Goal: Navigation & Orientation: Locate item on page

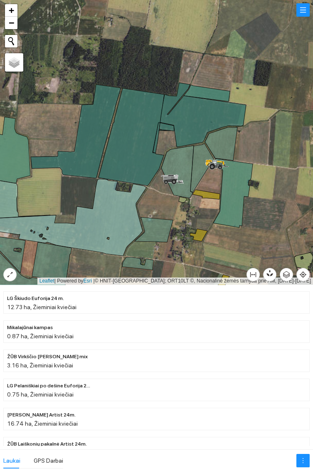
click at [226, 140] on icon at bounding box center [221, 143] width 32 height 33
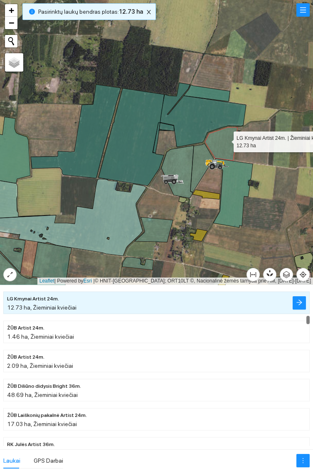
click at [201, 170] on icon at bounding box center [201, 167] width 23 height 49
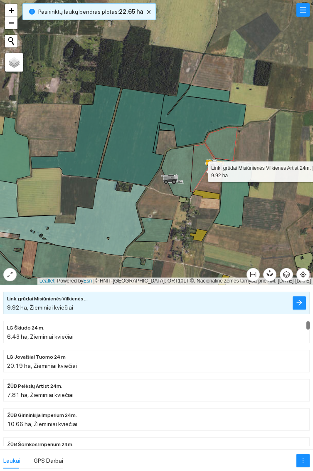
click at [178, 172] on icon at bounding box center [177, 172] width 32 height 52
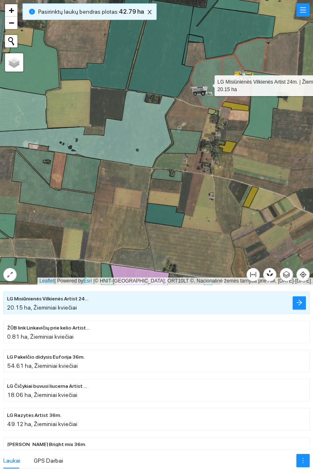
click at [184, 142] on icon at bounding box center [183, 141] width 38 height 25
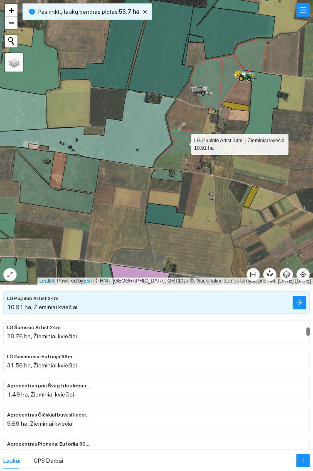
click at [168, 175] on icon at bounding box center [166, 175] width 31 height 13
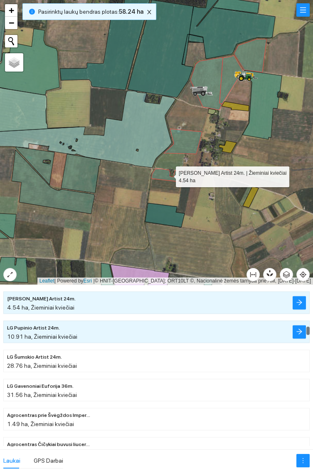
click at [81, 204] on icon at bounding box center [53, 182] width 83 height 64
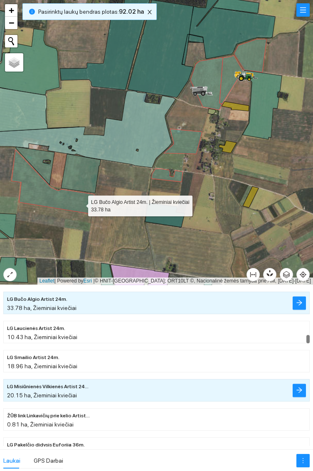
click at [84, 174] on icon at bounding box center [81, 173] width 40 height 39
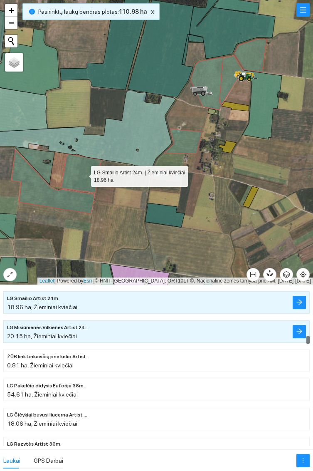
click at [49, 170] on icon at bounding box center [35, 166] width 39 height 38
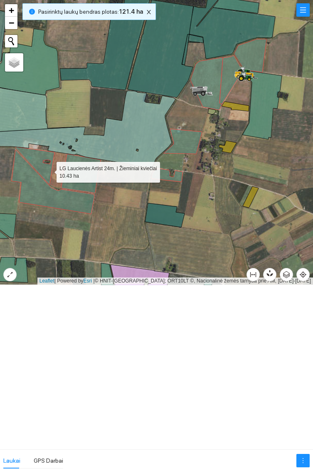
scroll to position [2731, 0]
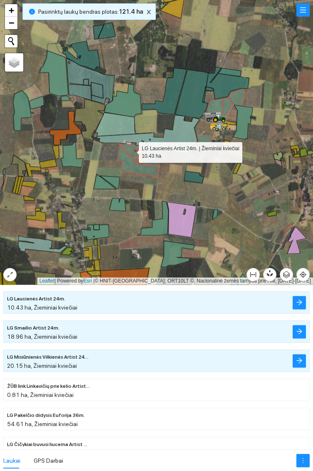
click at [153, 5] on div at bounding box center [156, 142] width 313 height 284
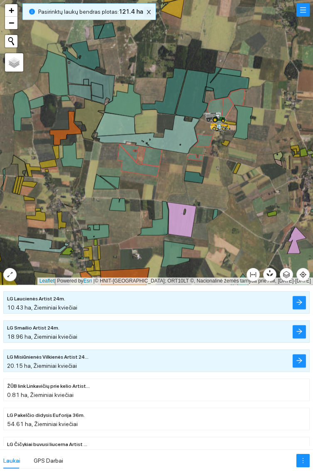
click at [146, 10] on icon "close" at bounding box center [149, 12] width 6 height 6
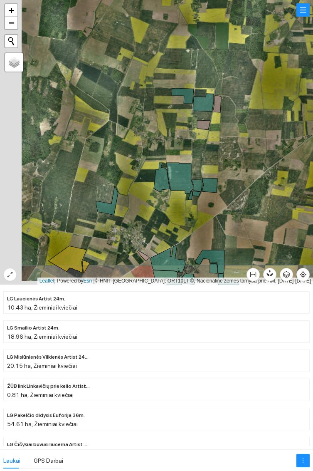
click at [183, 94] on icon at bounding box center [183, 95] width 22 height 15
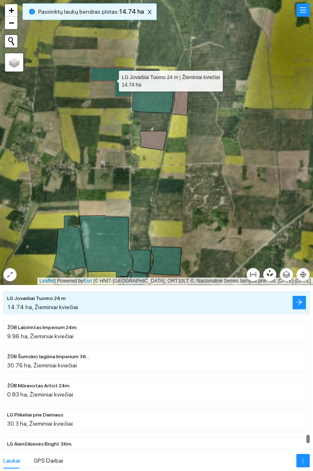
click at [159, 97] on icon at bounding box center [153, 95] width 42 height 36
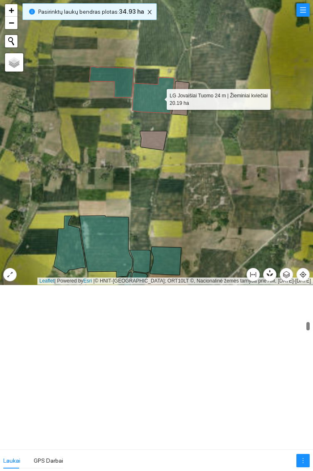
scroll to position [1975, 0]
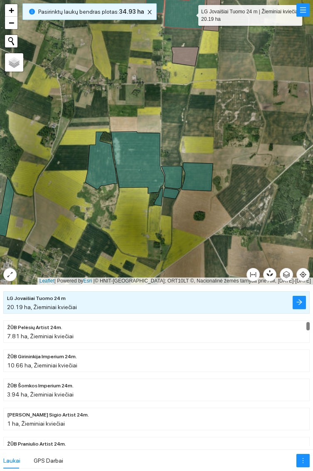
click at [203, 179] on icon at bounding box center [197, 177] width 31 height 28
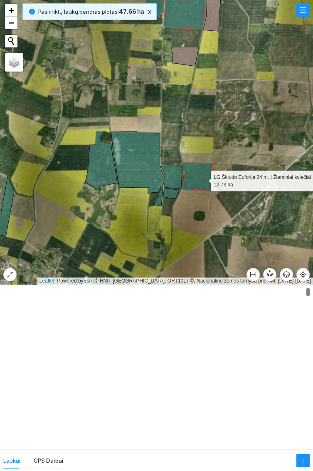
scroll to position [0, 0]
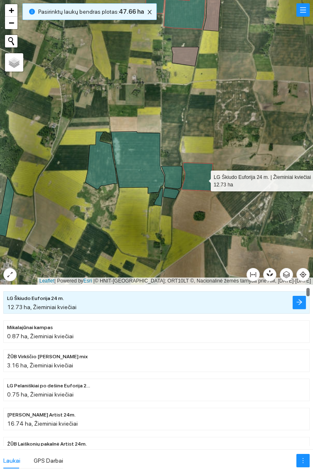
click at [175, 175] on icon at bounding box center [171, 177] width 21 height 23
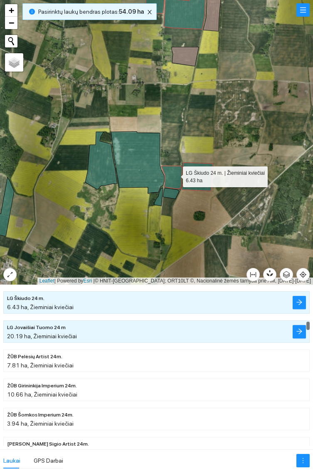
click at [176, 193] on icon at bounding box center [171, 193] width 16 height 11
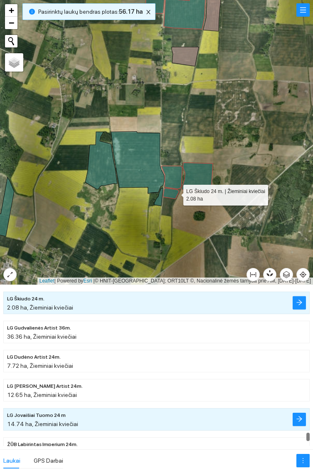
click at [161, 198] on icon at bounding box center [158, 197] width 9 height 18
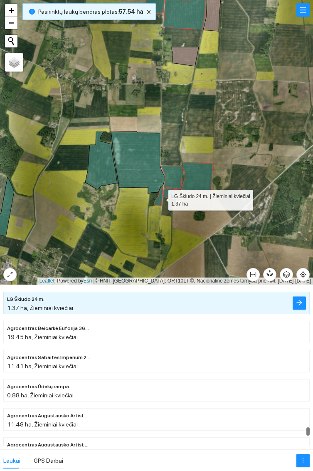
click at [144, 161] on icon at bounding box center [137, 162] width 53 height 62
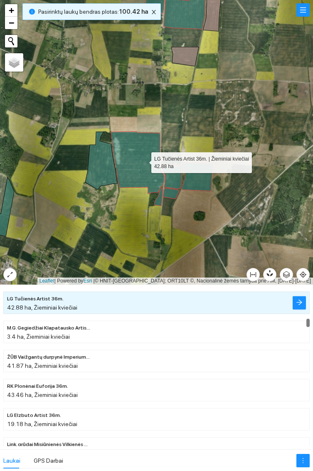
click at [102, 169] on icon at bounding box center [101, 160] width 32 height 57
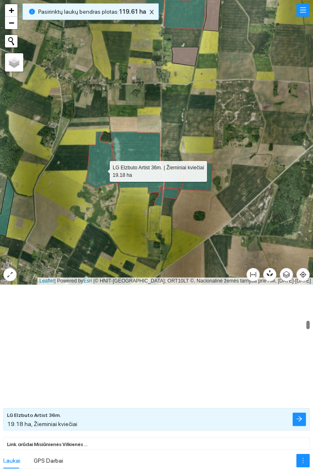
scroll to position [1888, 0]
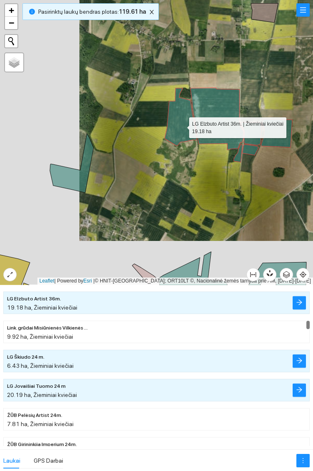
click at [67, 168] on icon at bounding box center [72, 162] width 44 height 59
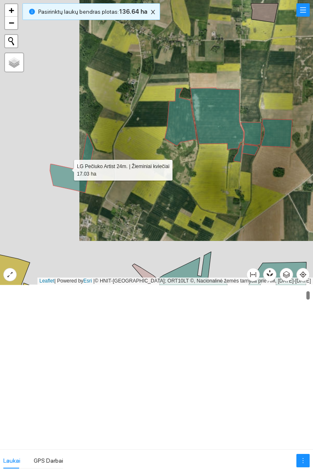
scroll to position [203, 0]
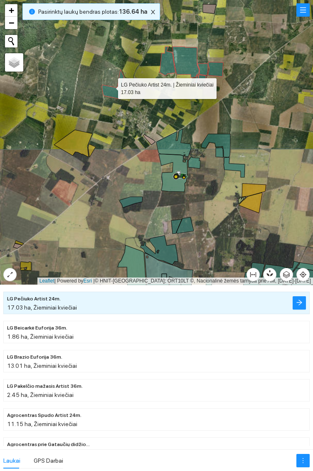
click at [134, 197] on icon at bounding box center [131, 202] width 23 height 11
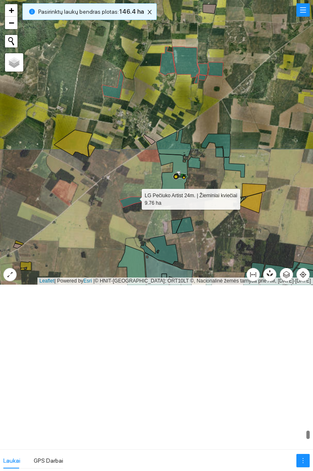
scroll to position [8220, 0]
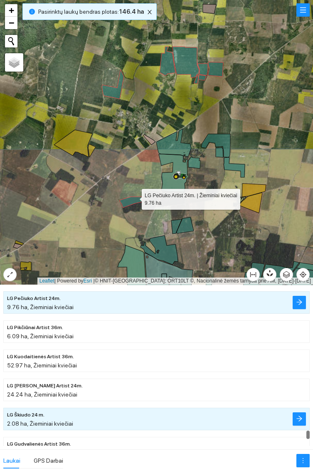
click at [195, 165] on icon at bounding box center [194, 163] width 12 height 12
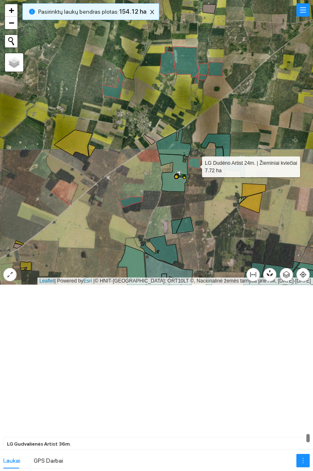
scroll to position [8394, 0]
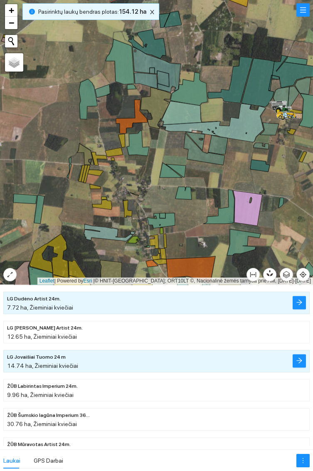
click at [262, 162] on icon at bounding box center [260, 166] width 20 height 12
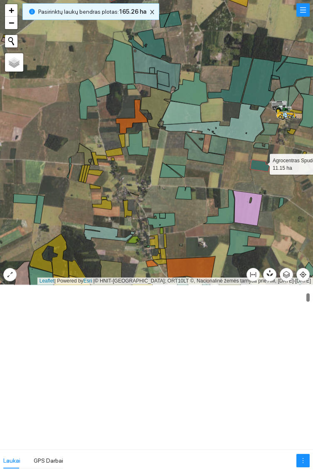
scroll to position [320, 0]
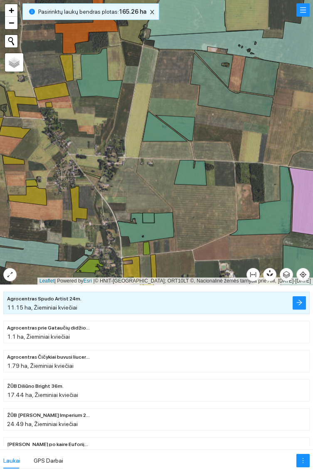
click at [155, 133] on icon at bounding box center [165, 127] width 45 height 30
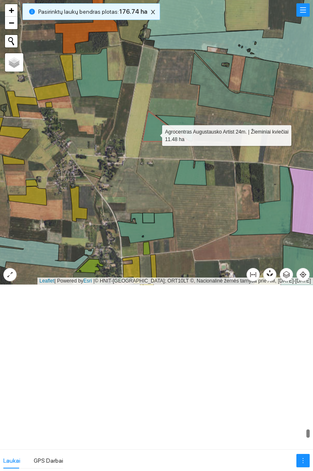
scroll to position [8133, 0]
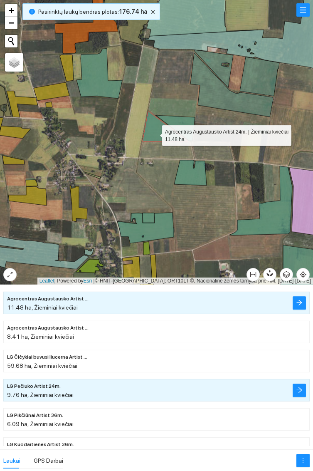
click at [156, 234] on icon at bounding box center [145, 228] width 57 height 31
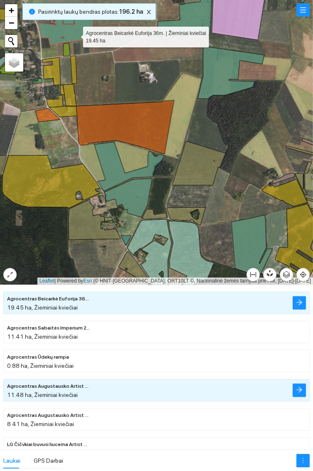
click at [217, 74] on icon at bounding box center [231, 72] width 67 height 52
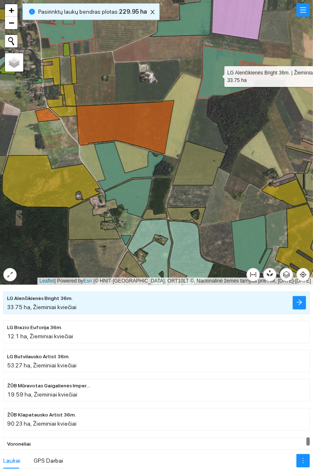
click at [107, 167] on icon at bounding box center [130, 166] width 70 height 49
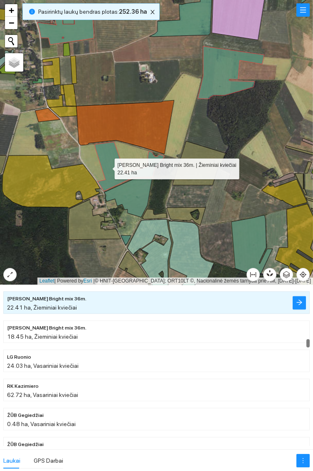
click at [138, 193] on icon at bounding box center [128, 197] width 48 height 39
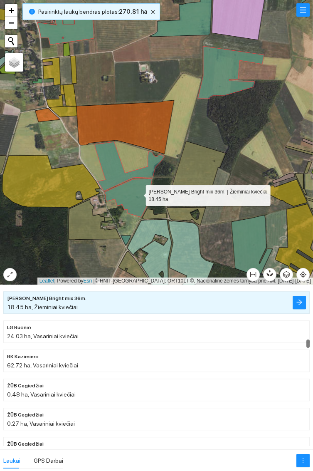
click at [255, 240] on icon at bounding box center [252, 244] width 41 height 59
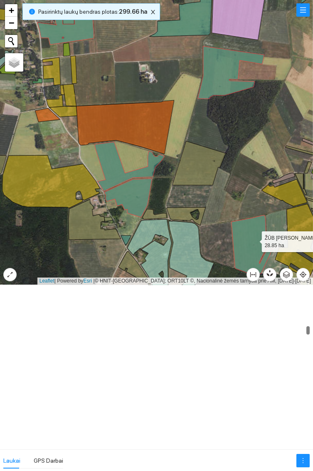
scroll to position [2209, 0]
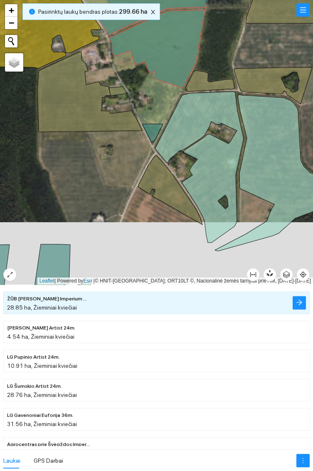
click at [150, 128] on icon at bounding box center [152, 133] width 21 height 19
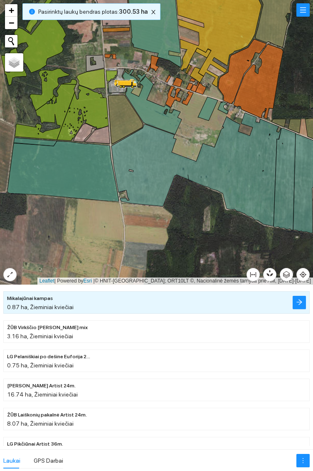
click at [164, 33] on icon at bounding box center [153, 19] width 55 height 96
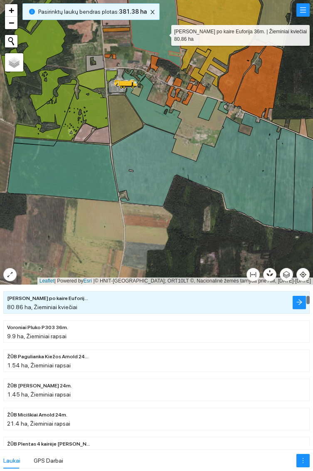
click at [157, 113] on icon at bounding box center [152, 101] width 59 height 65
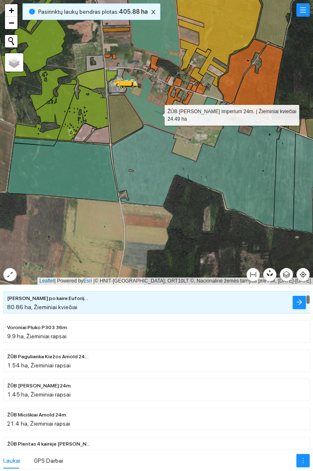
scroll to position [436, 0]
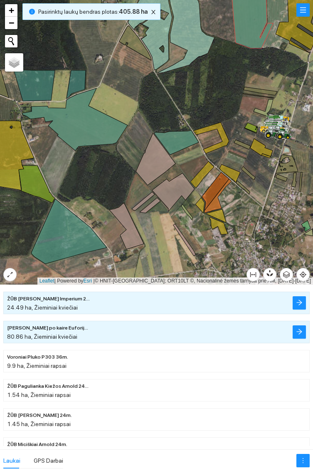
click at [180, 140] on icon at bounding box center [176, 142] width 44 height 25
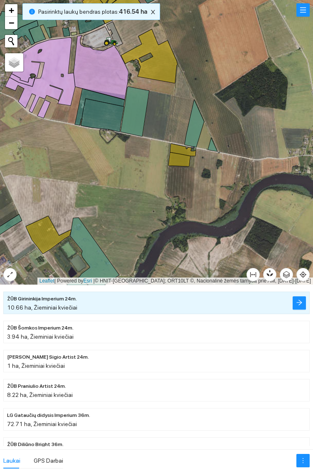
click at [197, 119] on icon at bounding box center [195, 123] width 20 height 48
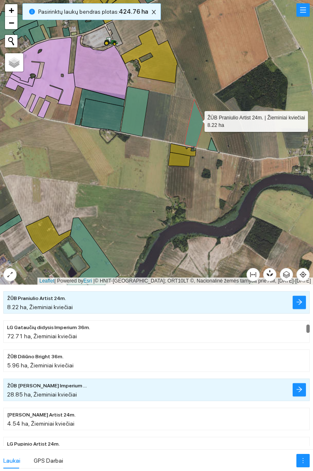
click at [213, 146] on icon at bounding box center [213, 145] width 10 height 14
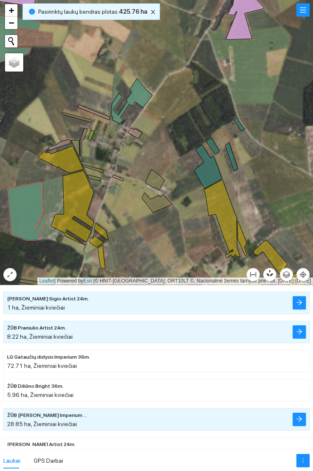
click at [141, 93] on icon at bounding box center [131, 100] width 41 height 45
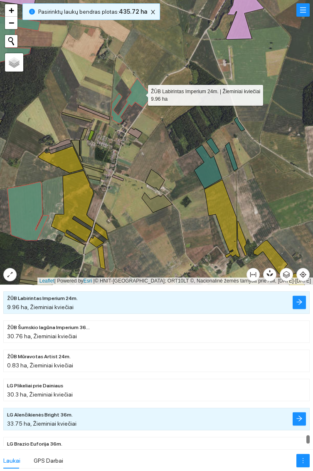
click at [212, 176] on icon at bounding box center [208, 167] width 28 height 44
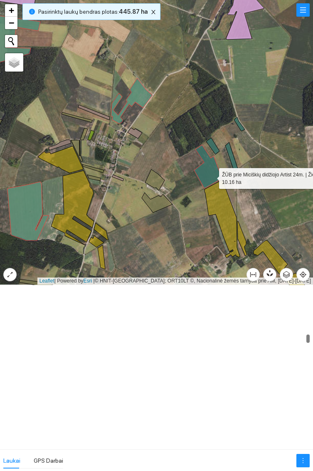
scroll to position [2675, 0]
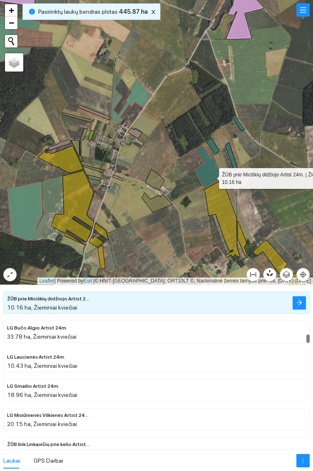
click at [217, 143] on div at bounding box center [156, 142] width 313 height 284
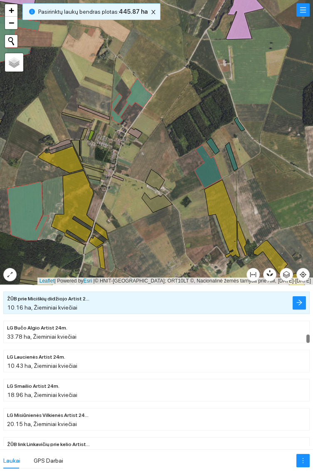
click at [213, 148] on icon at bounding box center [212, 146] width 13 height 17
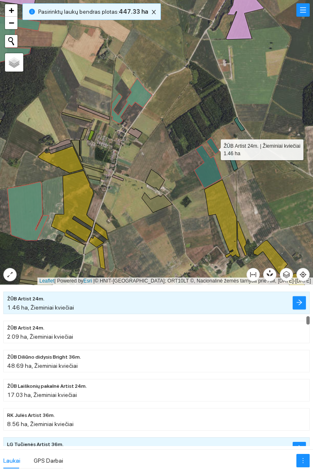
click at [237, 168] on icon at bounding box center [231, 156] width 12 height 29
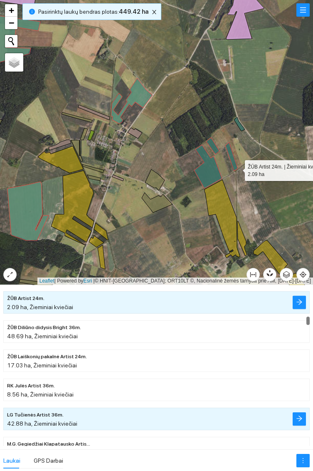
click at [242, 124] on div at bounding box center [156, 142] width 313 height 284
click at [240, 120] on div at bounding box center [156, 142] width 313 height 284
click at [242, 129] on icon at bounding box center [239, 124] width 11 height 14
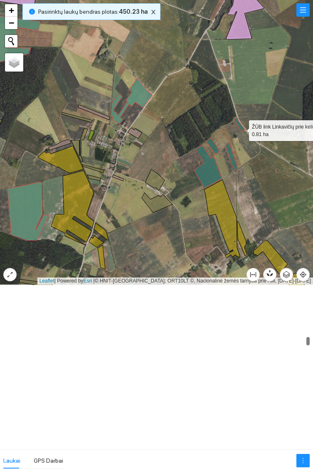
scroll to position [2820, 0]
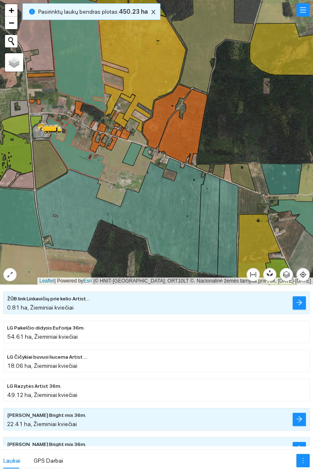
click at [131, 152] on icon at bounding box center [132, 154] width 20 height 24
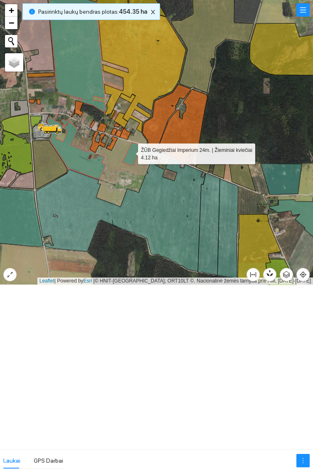
scroll to position [2501, 0]
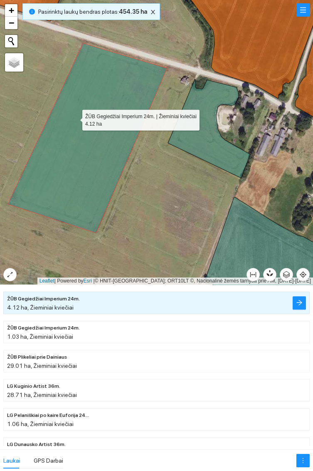
click at [213, 150] on icon at bounding box center [209, 128] width 82 height 99
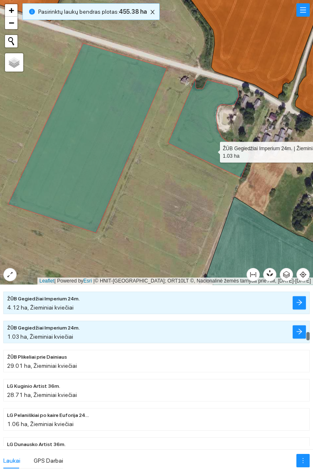
scroll to position [2530, 0]
